Goal: Information Seeking & Learning: Learn about a topic

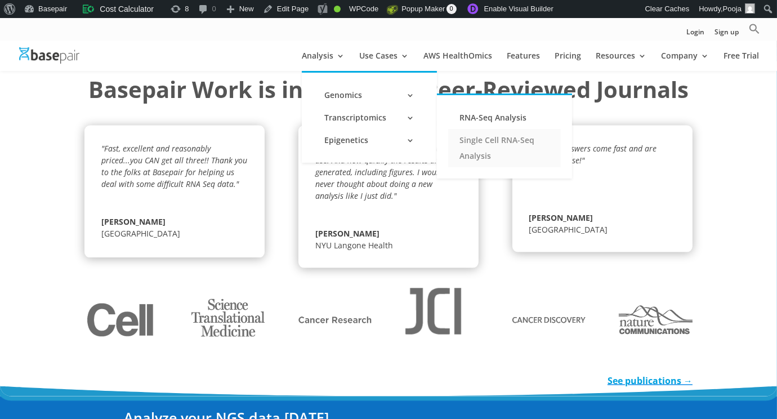
click at [462, 146] on link "Single Cell RNA-Seq Analysis" at bounding box center [504, 148] width 113 height 38
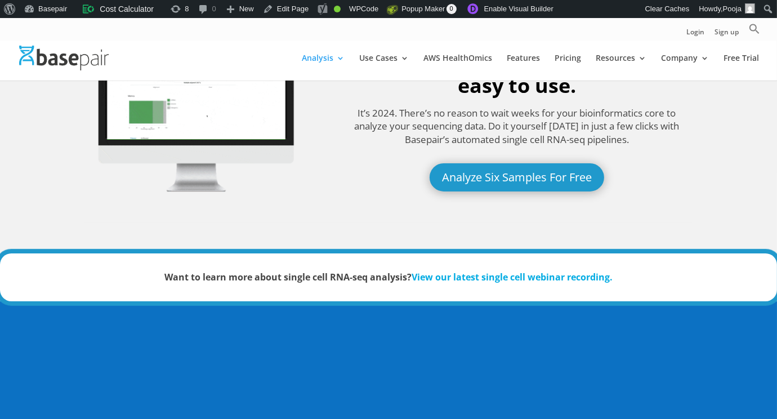
scroll to position [225, 0]
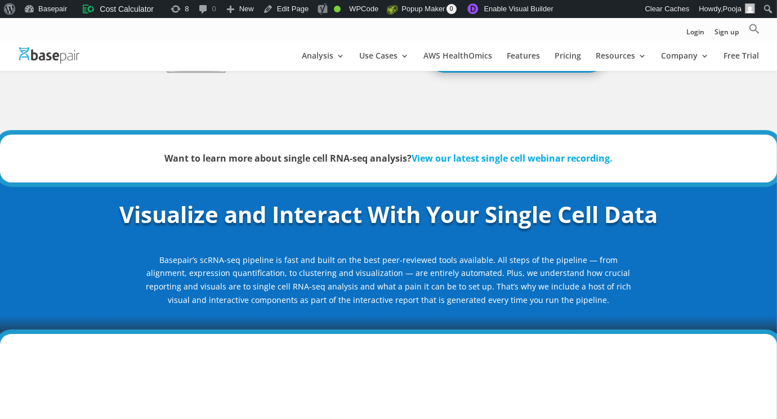
drag, startPoint x: 118, startPoint y: 214, endPoint x: 617, endPoint y: 299, distance: 506.4
click at [617, 299] on div "Visualize and Interact With Your Single Cell Data Basepair’s scRNA-seq pipeline…" at bounding box center [388, 252] width 608 height 109
click at [638, 253] on div "Visualize and Interact With Your Single Cell Data Basepair’s scRNA-seq pipeline…" at bounding box center [388, 252] width 608 height 109
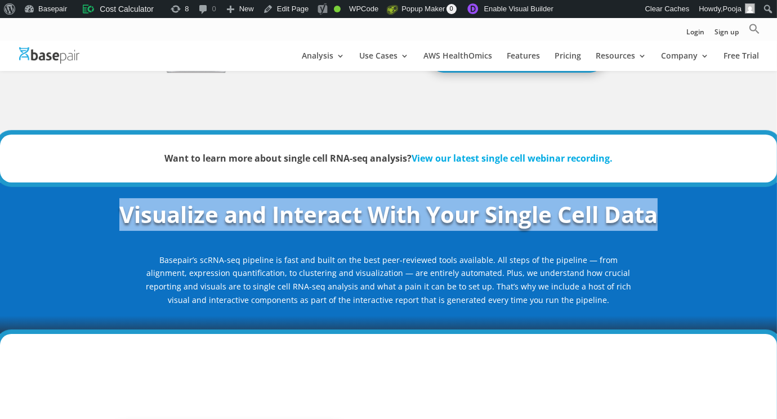
drag, startPoint x: 88, startPoint y: 210, endPoint x: 707, endPoint y: 221, distance: 619.7
click at [707, 221] on div "Visualize and Interact With Your Single Cell Data Basepair’s scRNA-seq pipeline…" at bounding box center [388, 257] width 777 height 151
copy strong "Visualize and Interact With Your Single Cell Data"
drag, startPoint x: 149, startPoint y: 253, endPoint x: 603, endPoint y: 299, distance: 456.5
click at [603, 299] on p "Basepair’s scRNA-seq pipeline is fast and built on the best peer-reviewed tools…" at bounding box center [388, 279] width 486 height 53
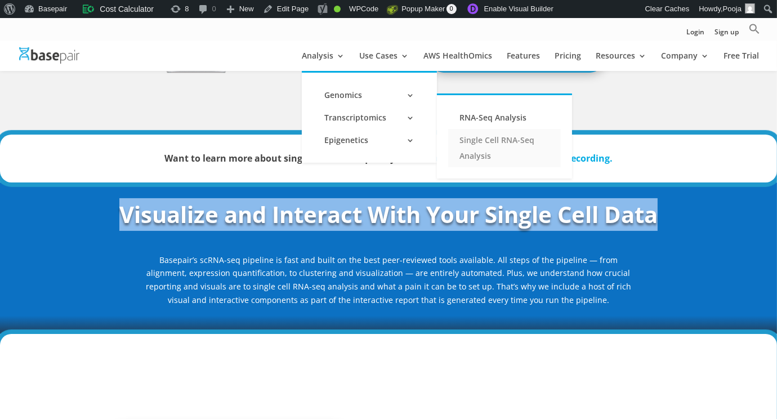
click at [464, 141] on link "Single Cell RNA-Seq Analysis" at bounding box center [504, 148] width 113 height 38
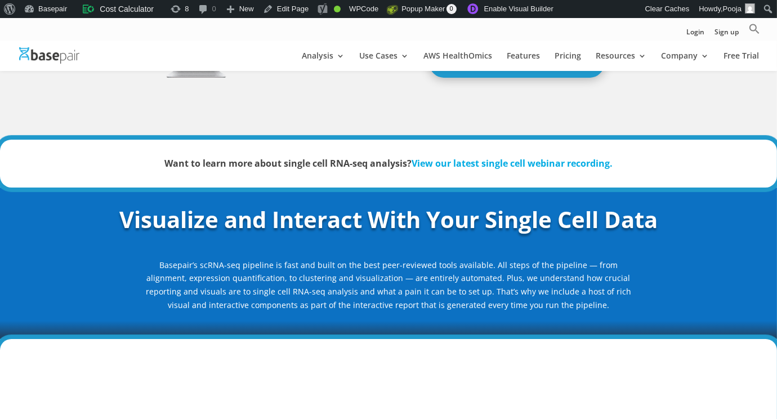
scroll to position [225, 0]
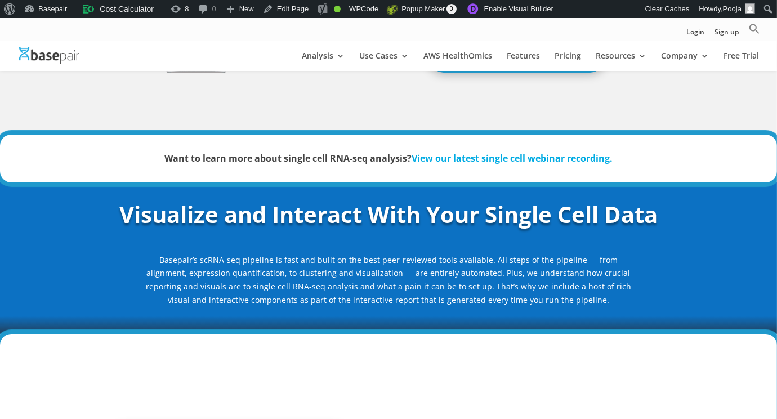
drag, startPoint x: 143, startPoint y: 254, endPoint x: 602, endPoint y: 302, distance: 461.2
click at [602, 302] on div "Visualize and Interact With Your Single Cell Data Basepair’s scRNA-seq pipeline…" at bounding box center [388, 252] width 608 height 109
copy p "Basepair’s scRNA-seq pipeline is fast and built on the best peer-reviewed tools…"
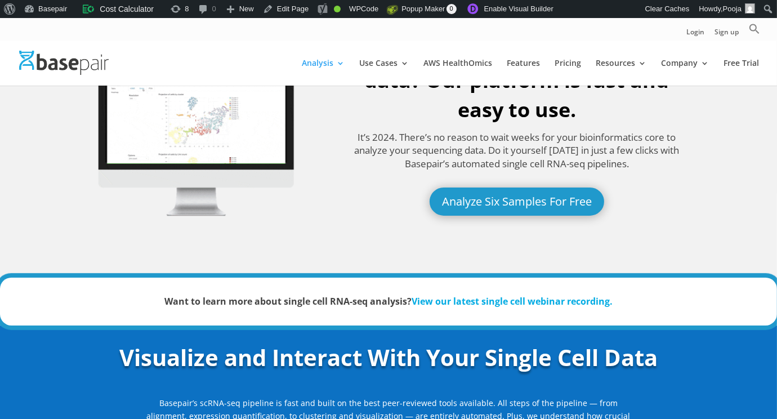
scroll to position [0, 0]
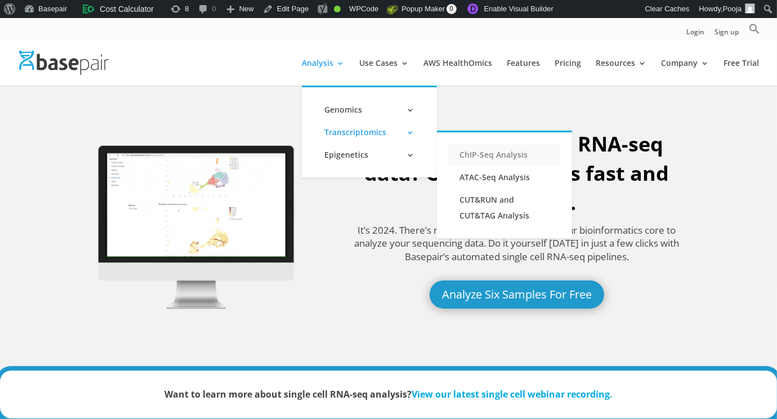
click at [475, 151] on link "ChIP-Seq Analysis" at bounding box center [504, 155] width 113 height 23
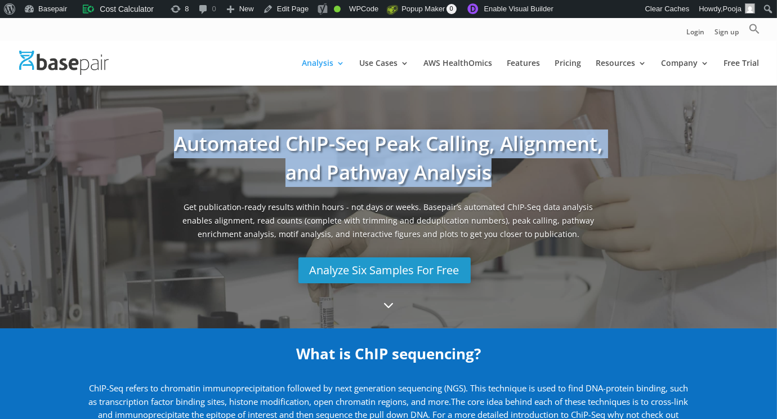
drag, startPoint x: 163, startPoint y: 137, endPoint x: 507, endPoint y: 185, distance: 346.6
click at [507, 185] on div "Automated ChIP-Seq Peak Calling, Alignment, and Pathway Analysis Get publicatio…" at bounding box center [388, 206] width 450 height 165
copy h1 "Automated ChIP-Seq Peak Calling, Alignment, and Pathway Analysis"
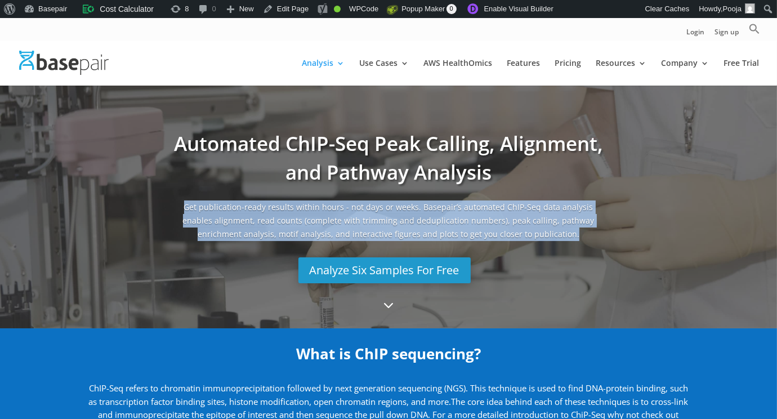
drag, startPoint x: 173, startPoint y: 201, endPoint x: 580, endPoint y: 245, distance: 409.3
click at [580, 245] on span "Get publication-ready results within hours - not days or weeks. Basepair’s auto…" at bounding box center [388, 223] width 439 height 46
copy span "Get publication-ready results within hours - not days or weeks. Basepair’s auto…"
click at [342, 271] on link "Analyze Six Samples For Free" at bounding box center [384, 270] width 180 height 26
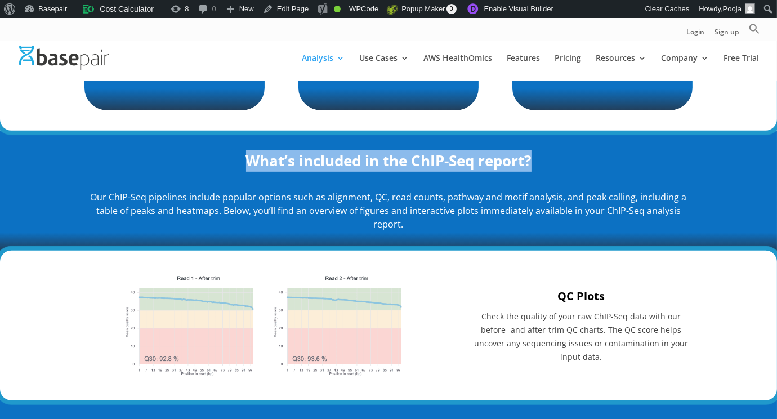
click at [589, 162] on h2 "What’s included in the ChIP-Seq report?" at bounding box center [388, 163] width 608 height 27
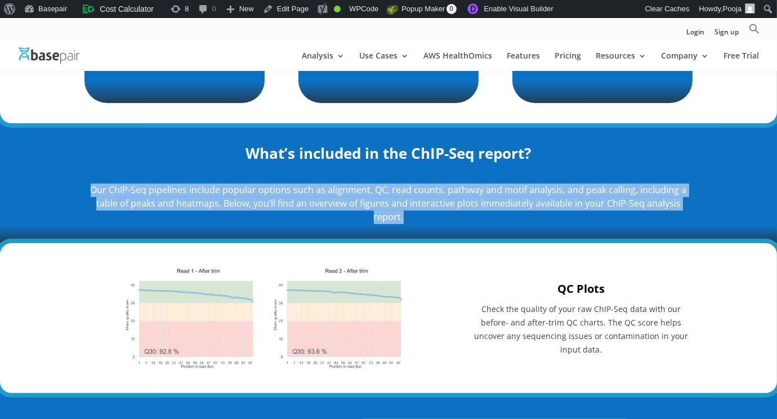
drag, startPoint x: 89, startPoint y: 179, endPoint x: 418, endPoint y: 221, distance: 331.9
click at [419, 221] on div "Our ChIP-Seq pipelines include popular options such as alignment, QC, read coun…" at bounding box center [388, 205] width 608 height 55
copy p "Our ChIP-Seq pipelines include popular options such as alignment, QC, read coun…"
click at [426, 215] on p "Our ChIP-Seq pipelines include popular options such as alignment, QC, read coun…" at bounding box center [388, 203] width 608 height 40
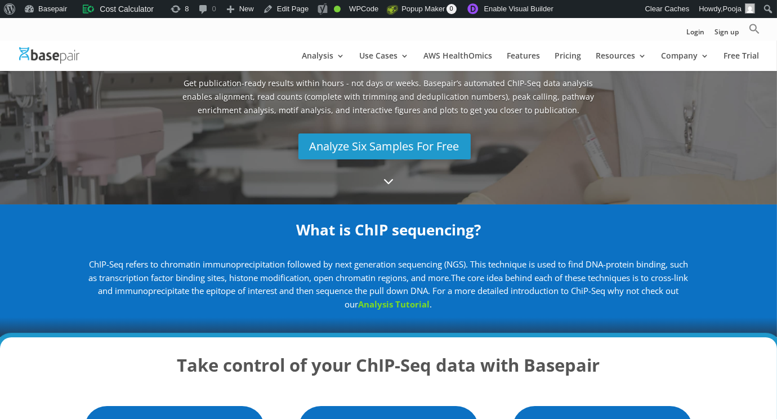
scroll to position [225, 0]
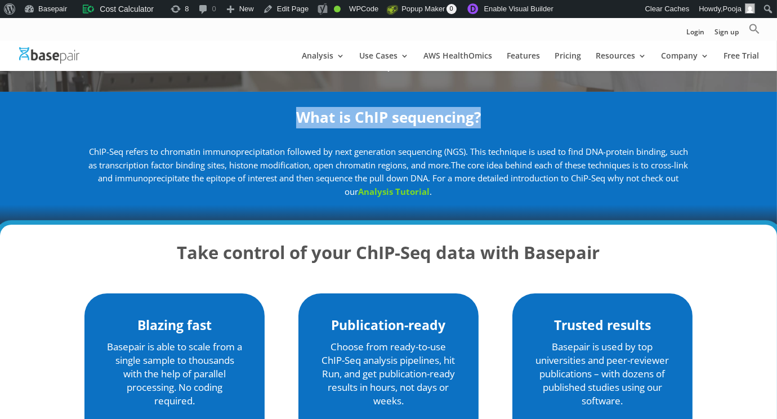
drag, startPoint x: 292, startPoint y: 115, endPoint x: 523, endPoint y: 111, distance: 231.9
click at [523, 111] on h2 "What is ChIP sequencing?" at bounding box center [388, 120] width 608 height 27
copy strong "What is ChIP sequencing?"
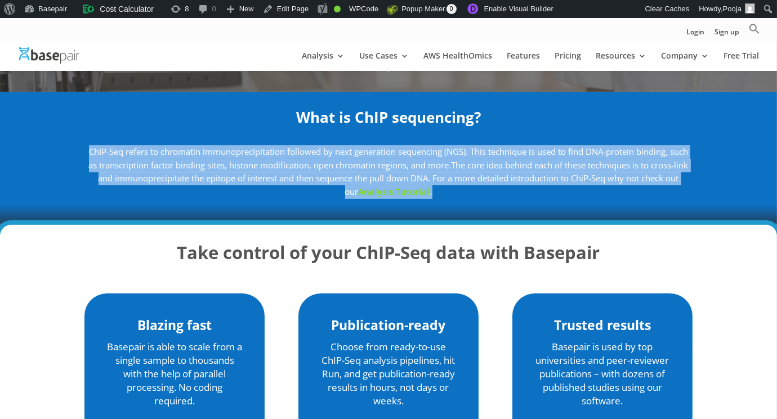
drag, startPoint x: 81, startPoint y: 145, endPoint x: 467, endPoint y: 190, distance: 388.7
click at [467, 190] on div "What is ChIP sequencing? ChIP-Seq refers to chromatin immunoprecipitation follo…" at bounding box center [388, 158] width 777 height 133
copy p "ChIP-Seq refers to chromatin immunoprecipitation followed by next generation se…"
drag, startPoint x: 514, startPoint y: 194, endPoint x: 495, endPoint y: 194, distance: 19.1
click at [513, 195] on p "ChIP-Seq refers to chromatin immunoprecipitation followed by next generation se…" at bounding box center [388, 171] width 608 height 53
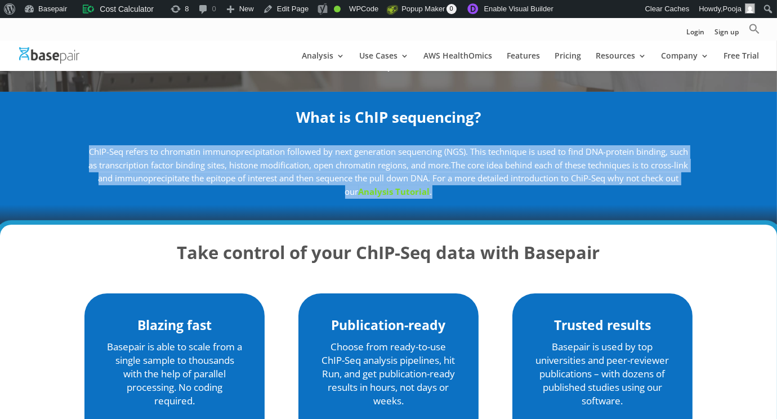
click at [470, 199] on div "ChIP-Seq refers to chromatin immunoprecipitation followed by next generation se…" at bounding box center [388, 180] width 608 height 76
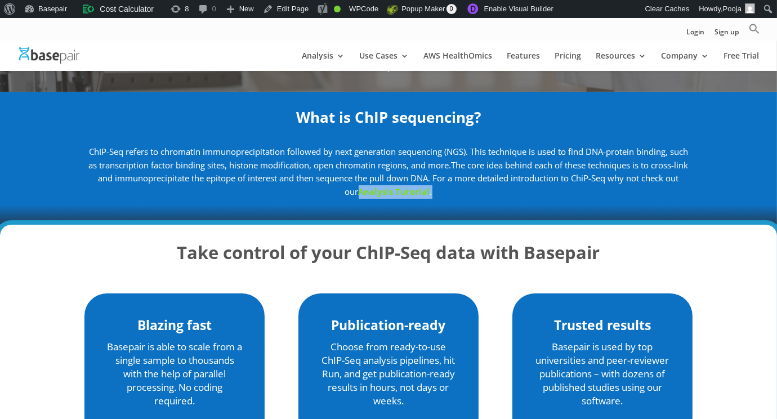
drag, startPoint x: 356, startPoint y: 191, endPoint x: 451, endPoint y: 191, distance: 95.7
click at [451, 191] on p "ChIP-Seq refers to chromatin immunoprecipitation followed by next generation se…" at bounding box center [388, 171] width 608 height 53
copy p "Analysis Tutorial ."
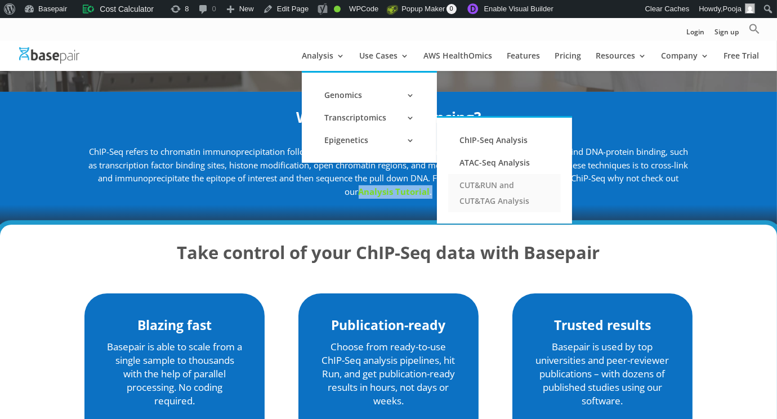
click at [470, 192] on link "CUT&RUN and CUT&TAG Analysis" at bounding box center [504, 193] width 113 height 38
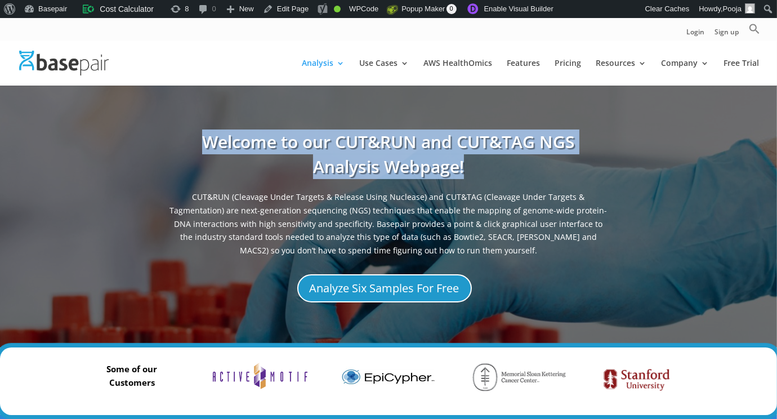
drag, startPoint x: 198, startPoint y: 128, endPoint x: 495, endPoint y: 171, distance: 299.6
click at [495, 171] on h1 "Welcome to our CUT&RUN and CUT&TAG NGS Analysis Webpage!" at bounding box center [388, 159] width 439 height 61
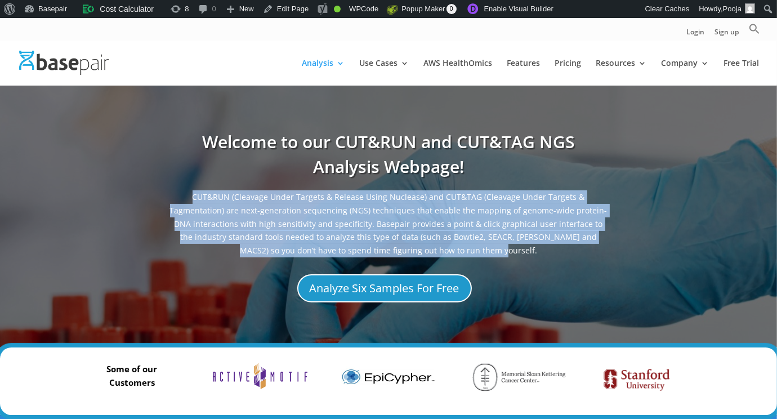
drag, startPoint x: 461, startPoint y: 253, endPoint x: 151, endPoint y: 192, distance: 315.9
click at [153, 192] on div "Welcome to our CUT&RUN and CUT&TAG NGS Analysis Webpage! CUT&RUN (Cleavage Unde…" at bounding box center [388, 216] width 608 height 207
copy span "CUT&RUN (Cleavage Under Targets & Release Using Nuclease) and CUT&TAG (Cleavage…"
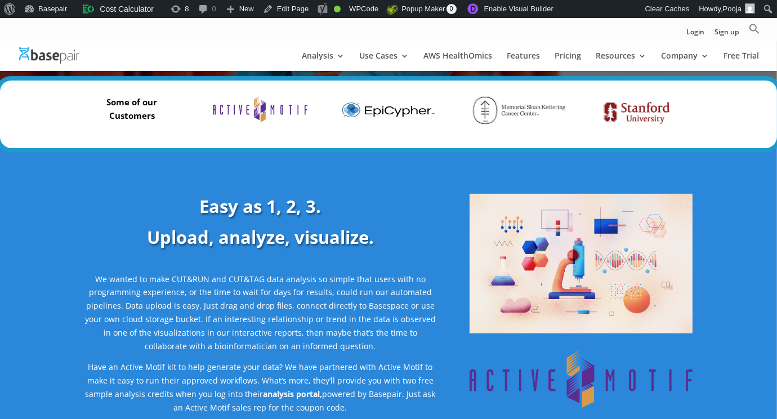
scroll to position [281, 0]
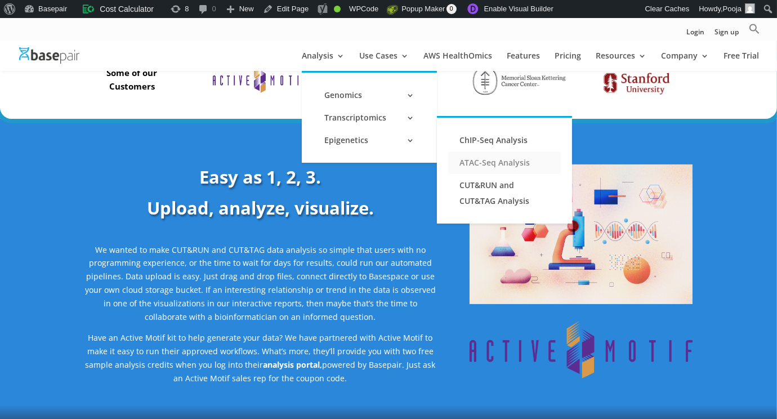
click at [483, 167] on link "ATAC-Seq Analysis" at bounding box center [504, 162] width 113 height 23
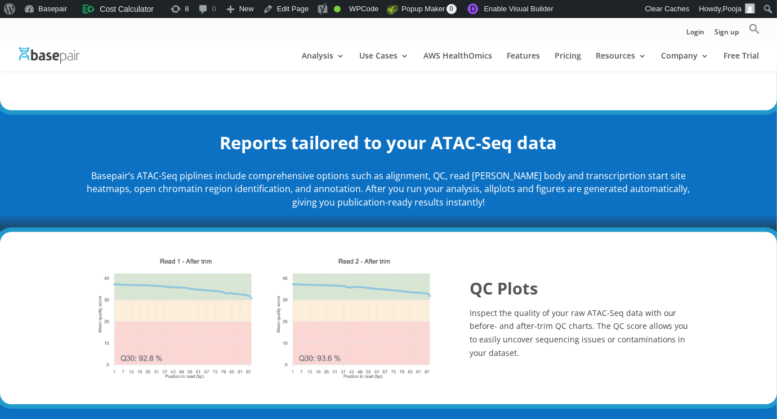
scroll to position [675, 0]
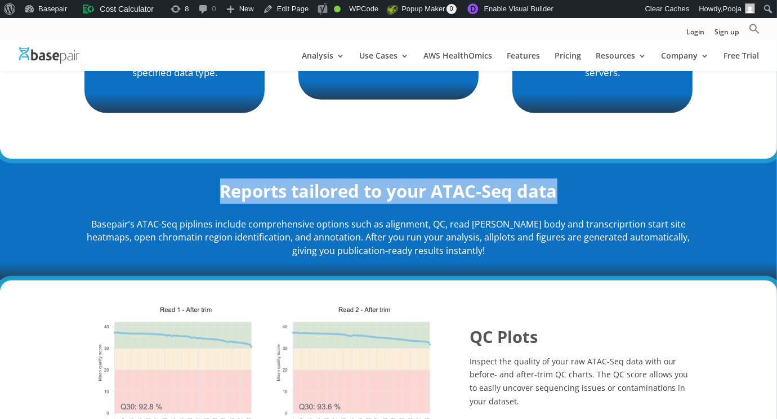
drag, startPoint x: 201, startPoint y: 186, endPoint x: 570, endPoint y: 193, distance: 368.7
click at [570, 193] on h2 "Reports tailored to your ATAC-Seq data" at bounding box center [388, 193] width 608 height 31
copy h2 "Reports tailored to your ATAC-Seq data"
drag, startPoint x: 100, startPoint y: 217, endPoint x: 499, endPoint y: 253, distance: 400.7
click at [499, 253] on div "Basepair’s ATAC-Seq piplines include comprehensive options such as alignment, Q…" at bounding box center [388, 243] width 608 height 68
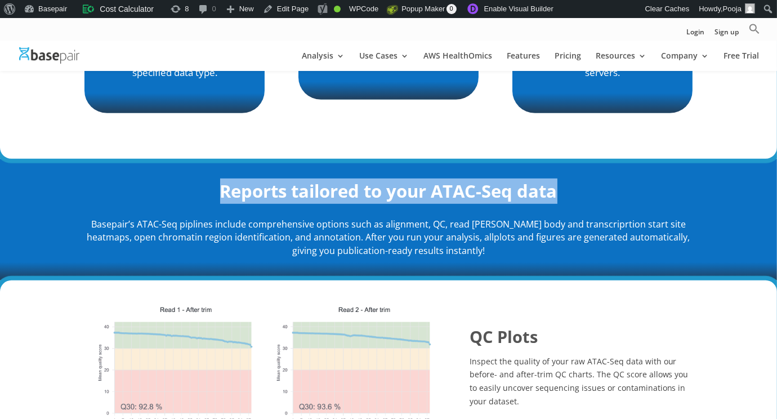
copy p "Basepair’s ATAC-Seq piplines include comprehensive options such as alignment, Q…"
click at [527, 257] on p "Basepair’s ATAC-Seq piplines include comprehensive options such as alignment, Q…" at bounding box center [388, 238] width 608 height 40
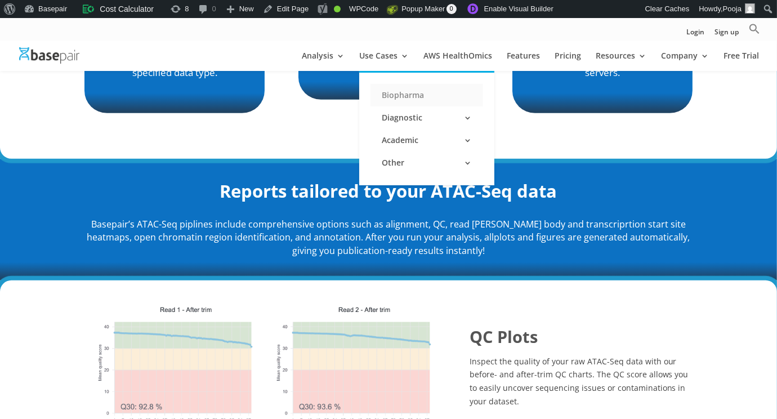
click at [396, 98] on link "Biopharma" at bounding box center [426, 95] width 113 height 23
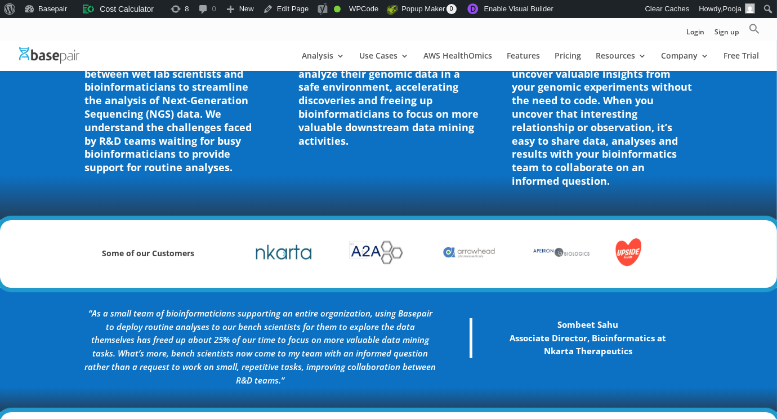
scroll to position [506, 0]
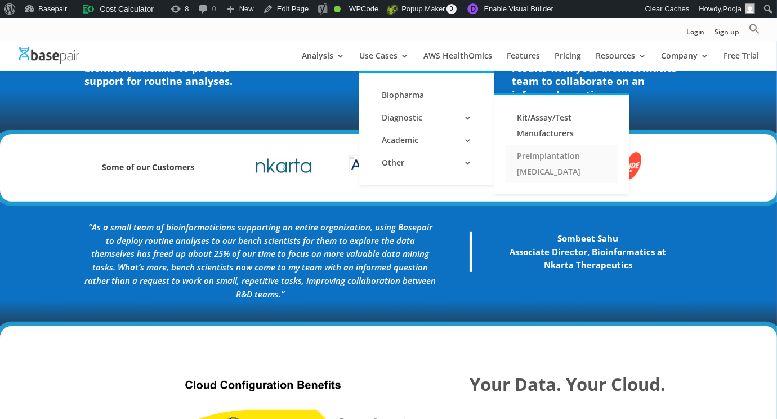
click at [543, 164] on link "Preimplantation [MEDICAL_DATA]" at bounding box center [561, 164] width 113 height 38
